Goal: Task Accomplishment & Management: Complete application form

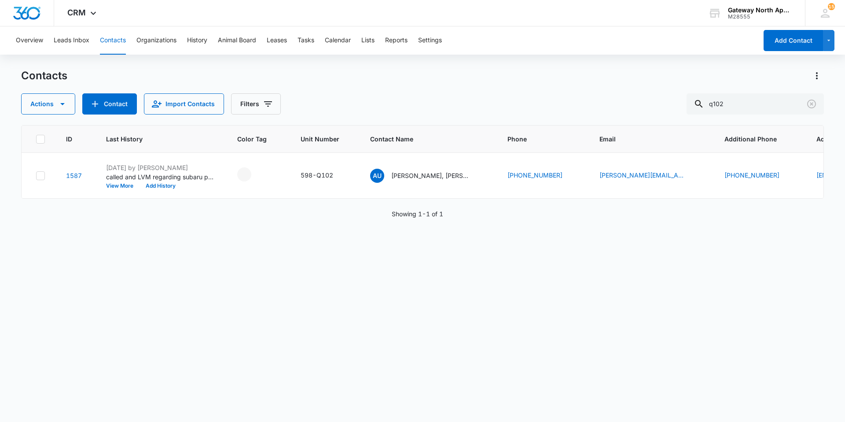
drag, startPoint x: 661, startPoint y: 95, endPoint x: 606, endPoint y: 86, distance: 55.7
click at [610, 93] on div "Actions Contact Import Contacts Filters q102" at bounding box center [422, 103] width 803 height 21
type input "i200"
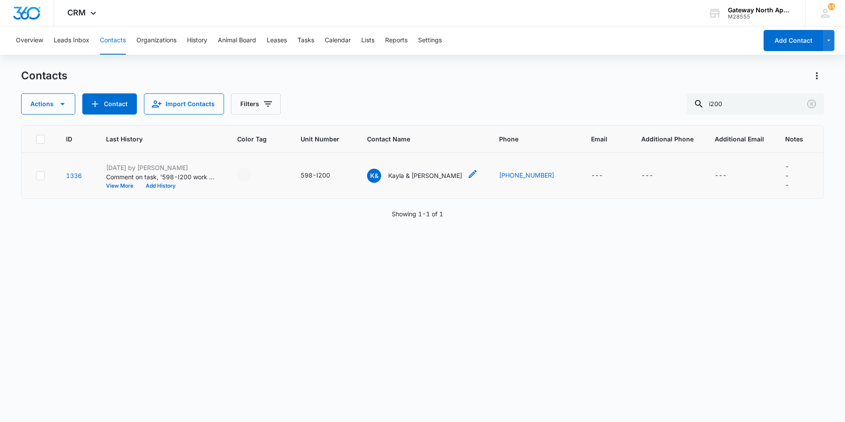
click at [422, 174] on p "Kayla & [PERSON_NAME]" at bounding box center [425, 175] width 74 height 9
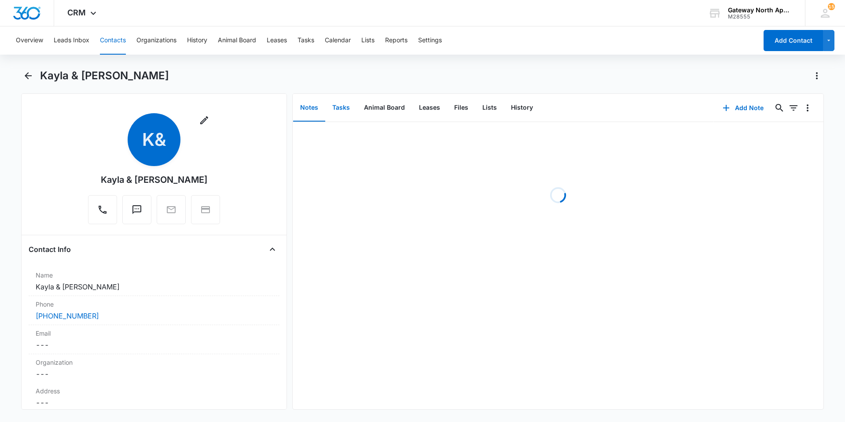
click at [338, 103] on button "Tasks" at bounding box center [341, 107] width 32 height 27
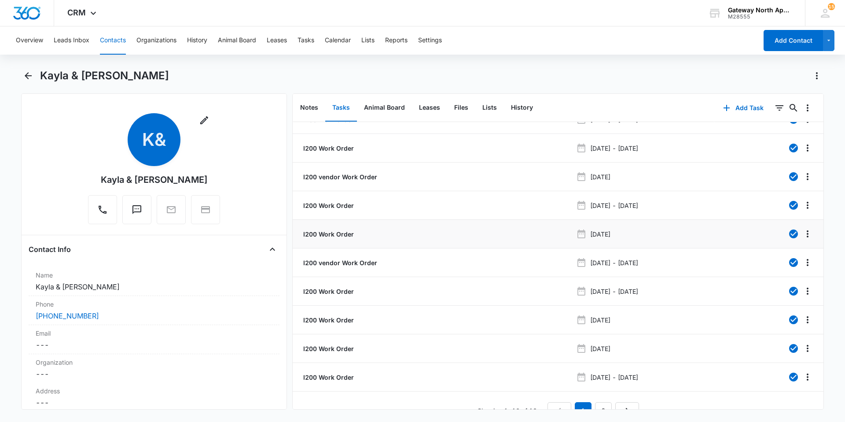
scroll to position [33, 0]
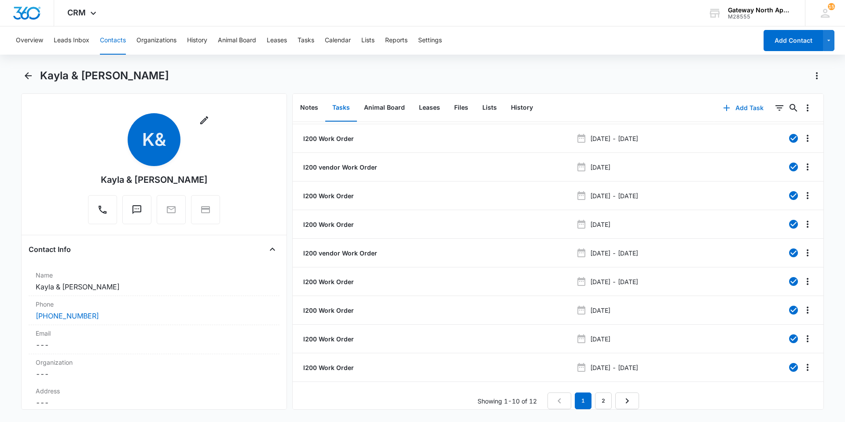
click at [744, 105] on button "Add Task" at bounding box center [743, 107] width 58 height 21
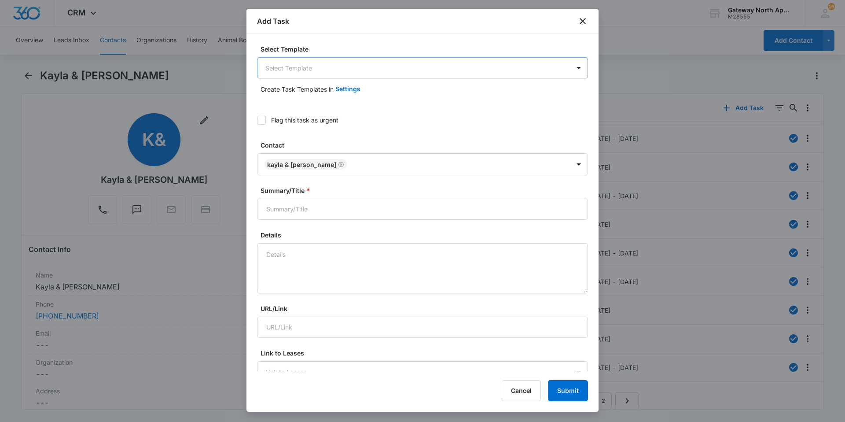
click at [502, 73] on body "CRM Apps Reputation Websites Forms CRM Email Social Content Ads Intelligence Fi…" at bounding box center [422, 211] width 845 height 422
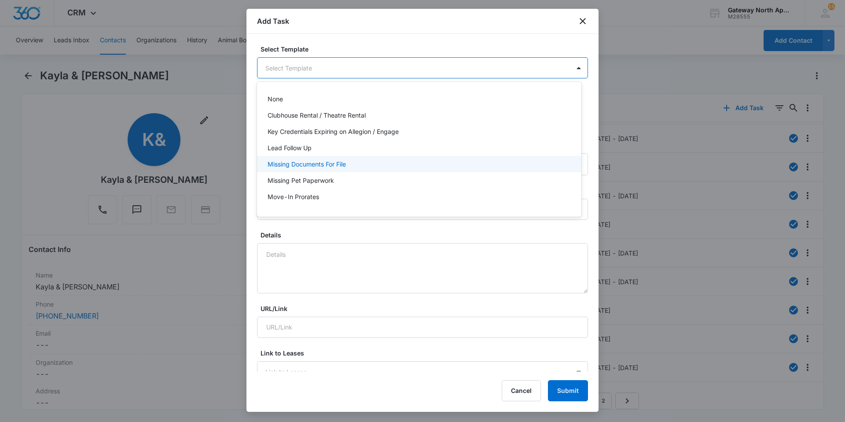
scroll to position [78, 0]
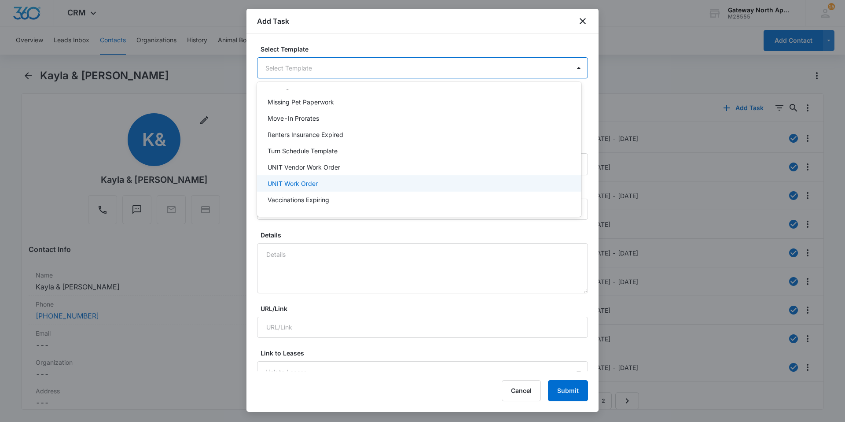
drag, startPoint x: 412, startPoint y: 184, endPoint x: 425, endPoint y: 180, distance: 13.4
click at [413, 184] on div "UNIT Work Order" at bounding box center [419, 183] width 302 height 9
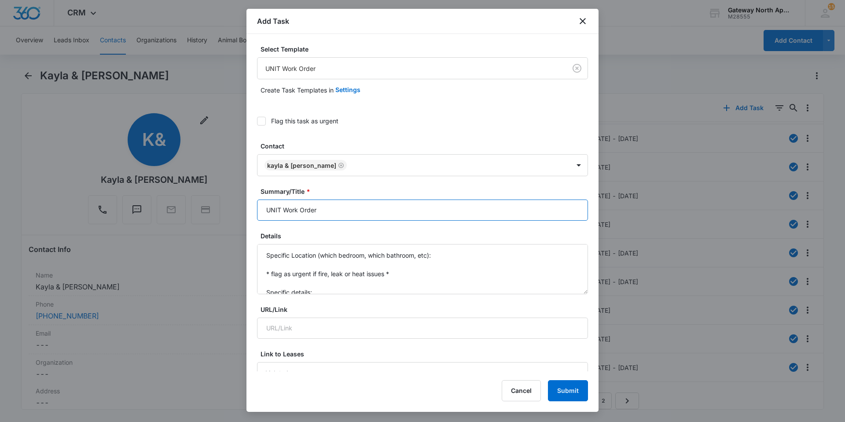
drag, startPoint x: 281, startPoint y: 210, endPoint x: 109, endPoint y: 189, distance: 173.7
click at [110, 191] on body "CRM Apps Reputation Websites Forms CRM Email Social Content Ads Intelligence Fi…" at bounding box center [422, 211] width 845 height 422
type input "I200 Work Order"
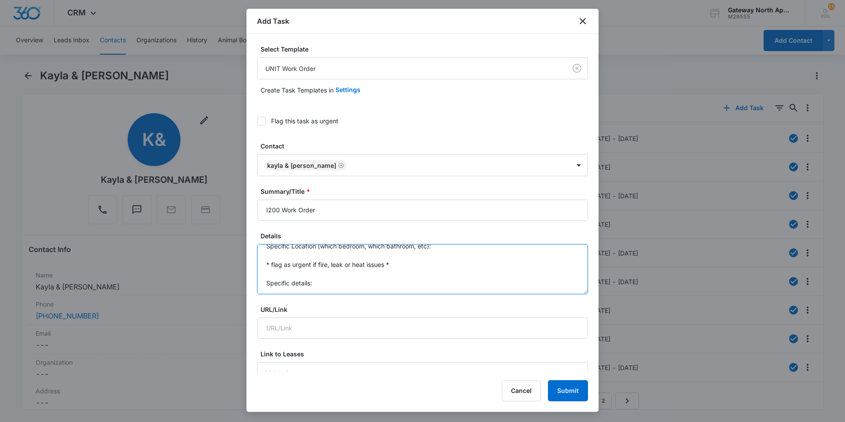
scroll to position [0, 0]
drag, startPoint x: 315, startPoint y: 293, endPoint x: 226, endPoint y: 156, distance: 163.2
click at [226, 157] on body "CRM Apps Reputation Websites Forms CRM Email Social Content Ads Intelligence Fi…" at bounding box center [422, 211] width 845 height 422
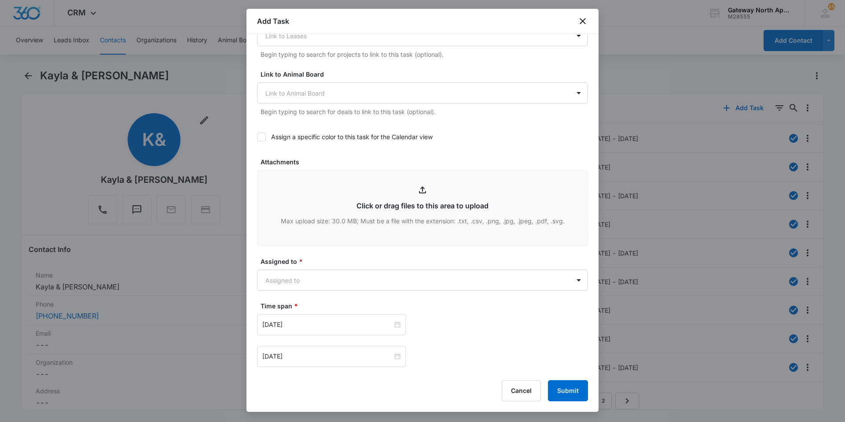
scroll to position [352, 0]
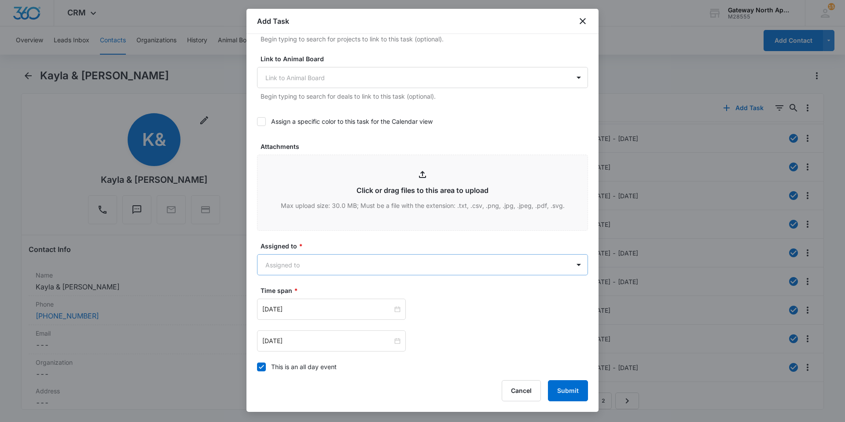
type textarea "oven not working, but stove top still works. was told by [PERSON_NAME] that the…"
click at [401, 272] on body "CRM Apps Reputation Websites Forms CRM Email Social Content Ads Intelligence Fi…" at bounding box center [422, 211] width 845 height 422
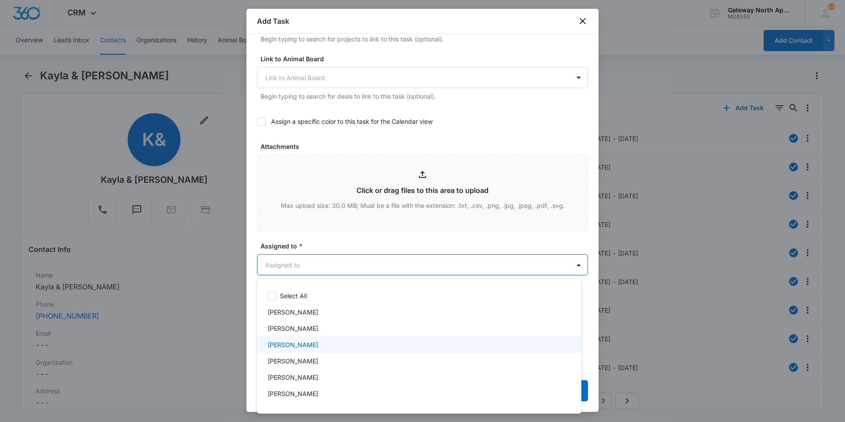
click at [400, 337] on div "[PERSON_NAME]" at bounding box center [419, 344] width 324 height 16
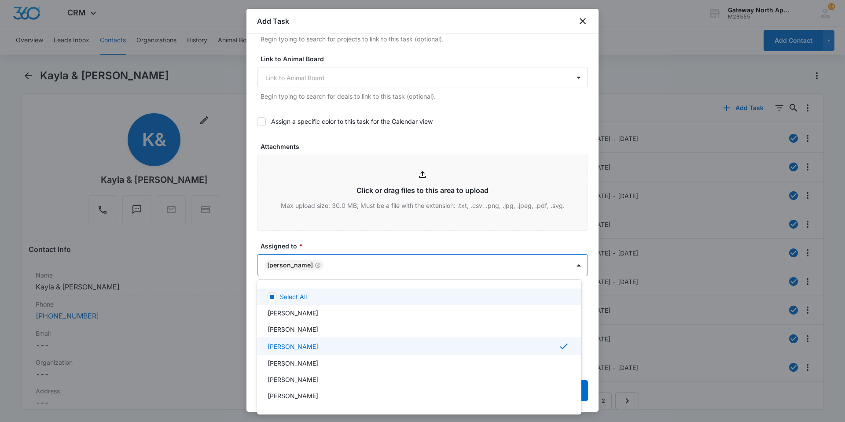
click at [404, 244] on div at bounding box center [422, 211] width 845 height 422
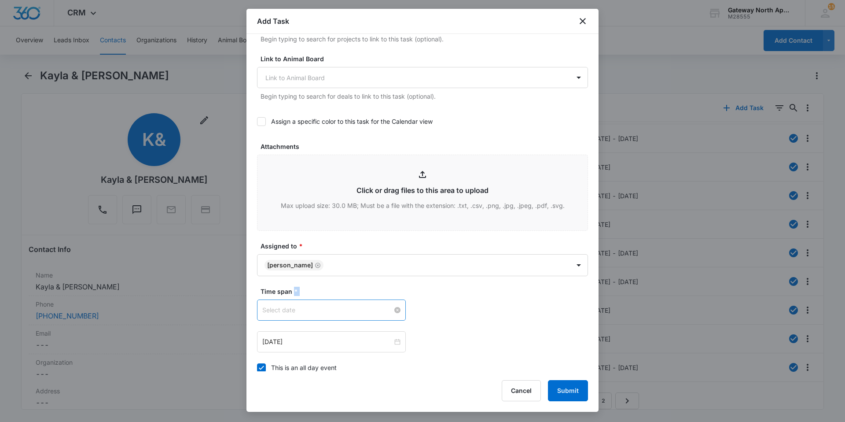
click at [394, 310] on div at bounding box center [331, 310] width 138 height 10
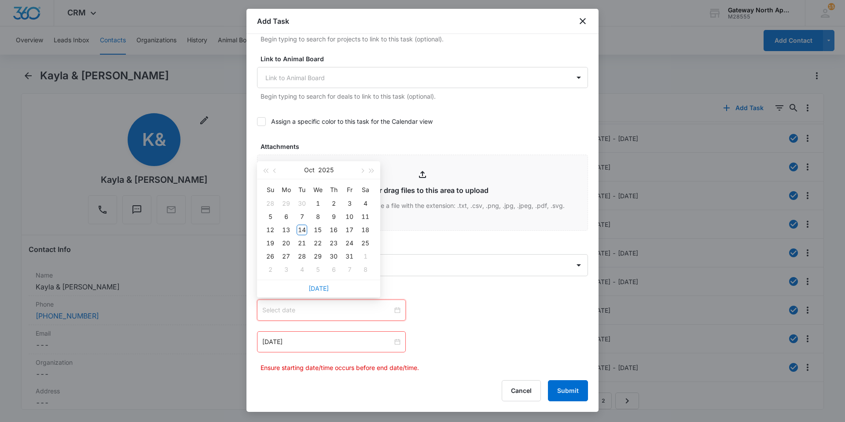
click at [316, 287] on link "[DATE]" at bounding box center [319, 287] width 20 height 7
type input "[DATE]"
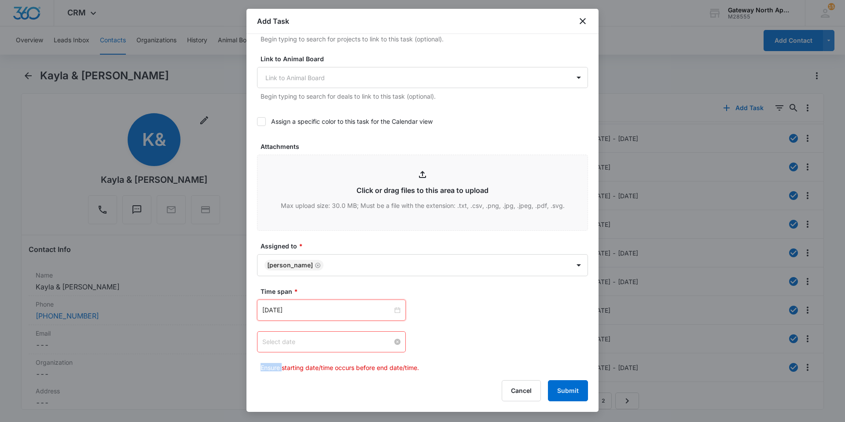
click at [395, 339] on div at bounding box center [331, 342] width 138 height 10
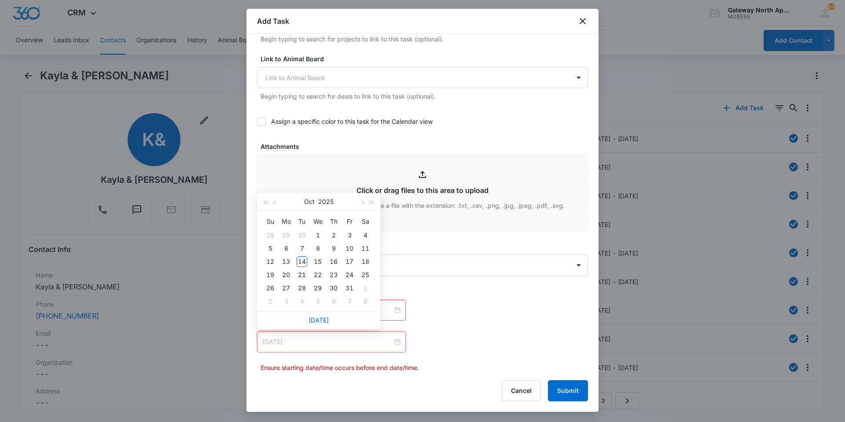
type input "[DATE]"
click at [299, 279] on div "21" at bounding box center [302, 274] width 11 height 11
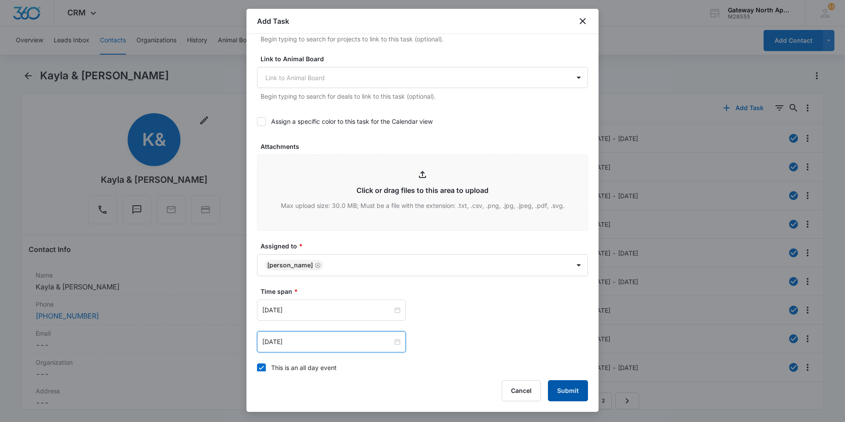
click at [565, 385] on button "Submit" at bounding box center [568, 390] width 40 height 21
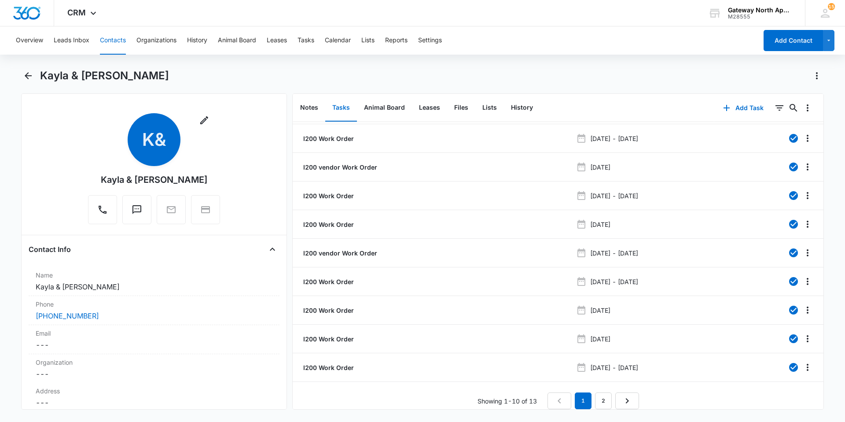
click at [133, 46] on div "Overview Leads Inbox Contacts Organizations History Animal Board Leases Tasks C…" at bounding box center [384, 40] width 747 height 28
click at [116, 44] on button "Contacts" at bounding box center [113, 40] width 26 height 28
